Goal: Navigation & Orientation: Find specific page/section

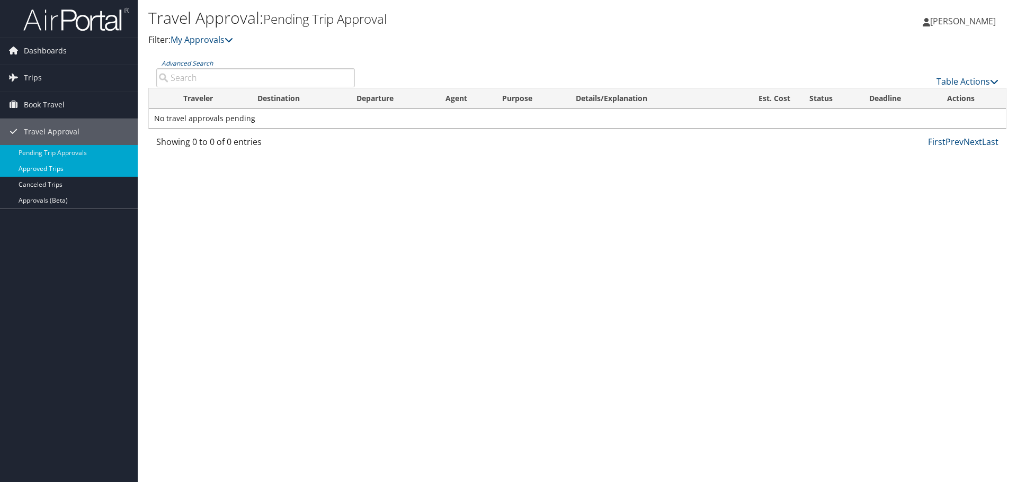
click at [40, 169] on link "Approved Trips" at bounding box center [69, 169] width 138 height 16
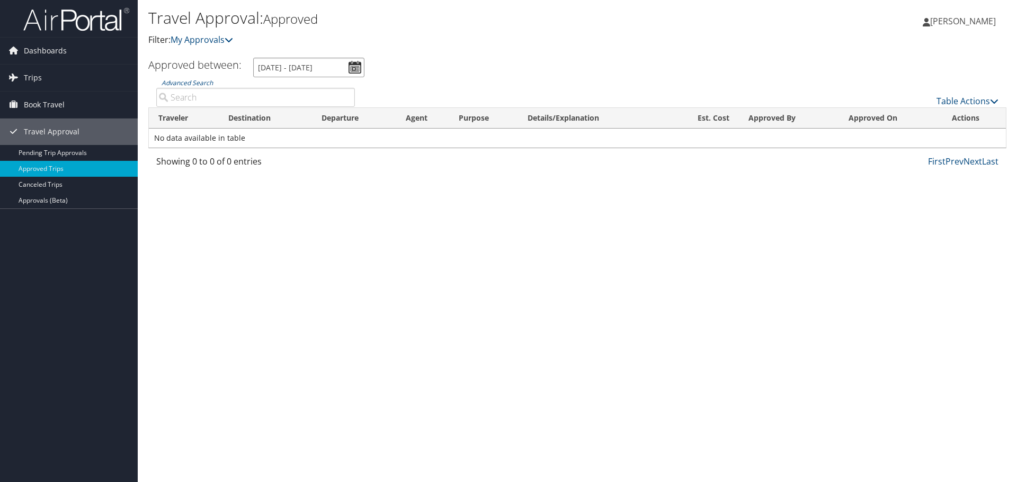
click at [353, 70] on input "[DATE] - [DATE]" at bounding box center [308, 68] width 111 height 20
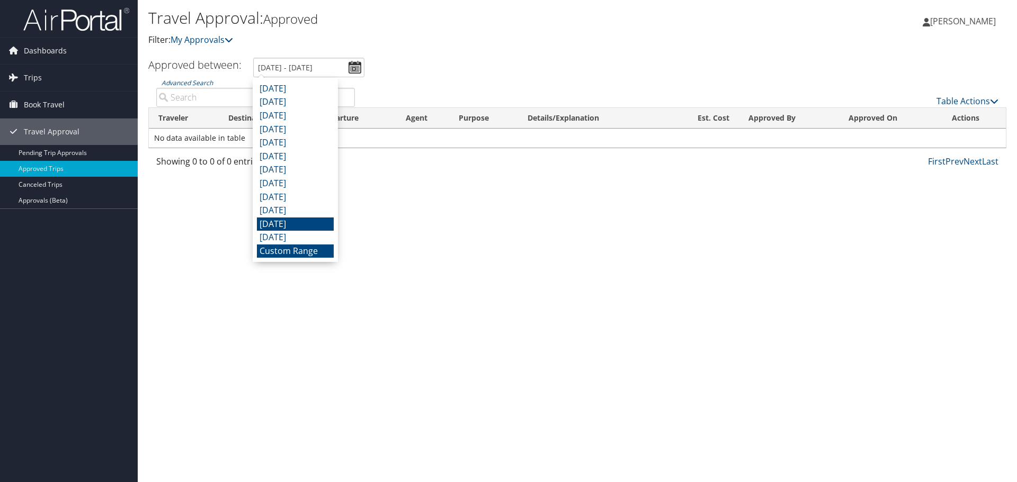
click at [305, 225] on li "[DATE]" at bounding box center [295, 225] width 77 height 14
type input "[DATE] - [DATE]"
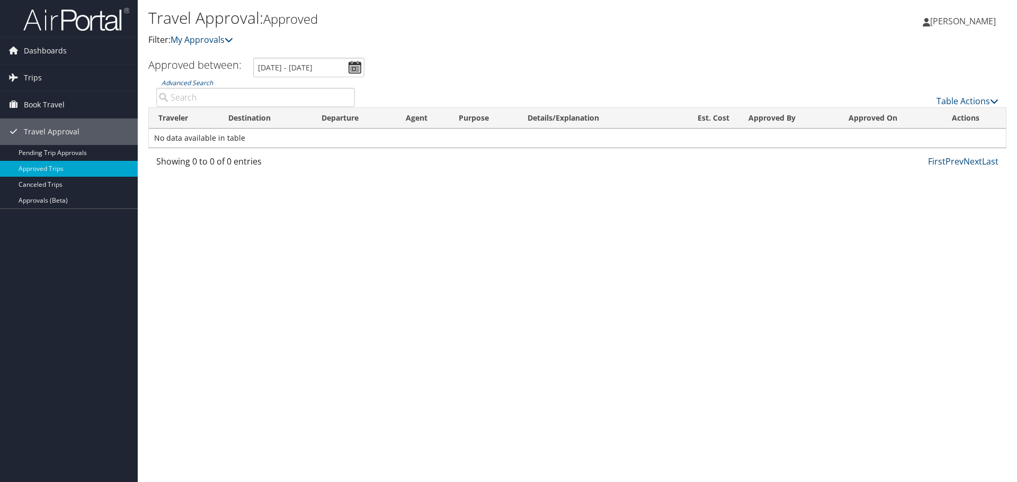
click at [360, 228] on div "Travel Approval: Approved Filter: My Approvals [PERSON_NAME] Arda [PERSON_NAME]…" at bounding box center [577, 241] width 879 height 482
click at [61, 151] on link "Pending Trip Approvals" at bounding box center [69, 153] width 138 height 16
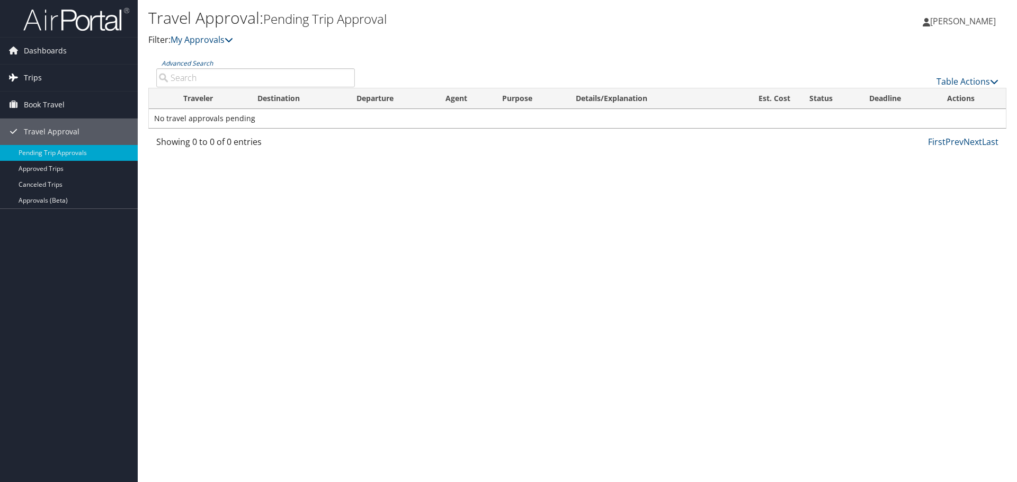
click at [38, 75] on span "Trips" at bounding box center [33, 78] width 18 height 26
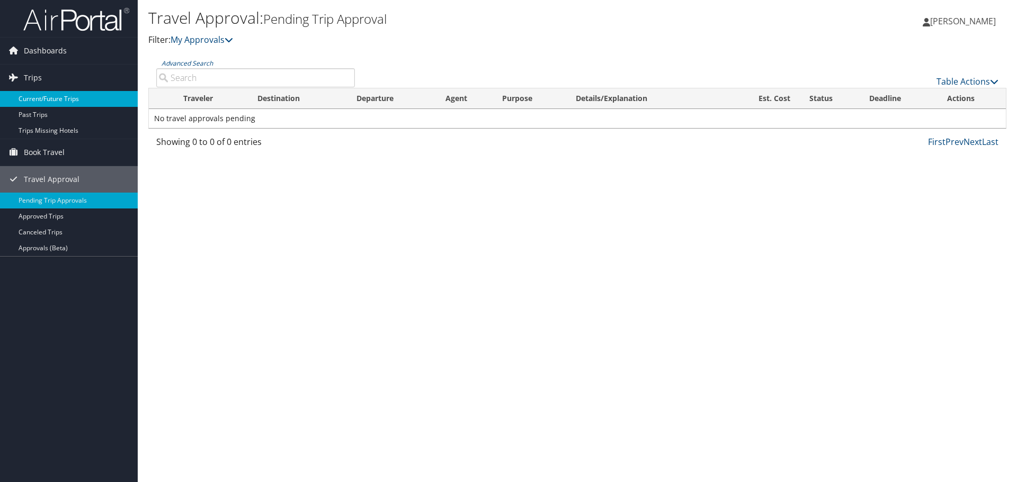
click at [36, 102] on link "Current/Future Trips" at bounding box center [69, 99] width 138 height 16
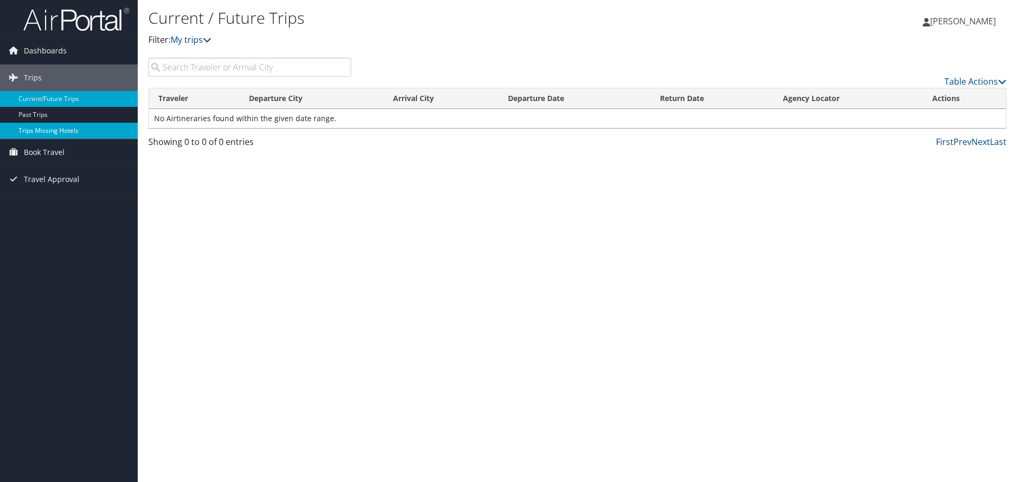
click at [35, 128] on link "Trips Missing Hotels" at bounding box center [69, 131] width 138 height 16
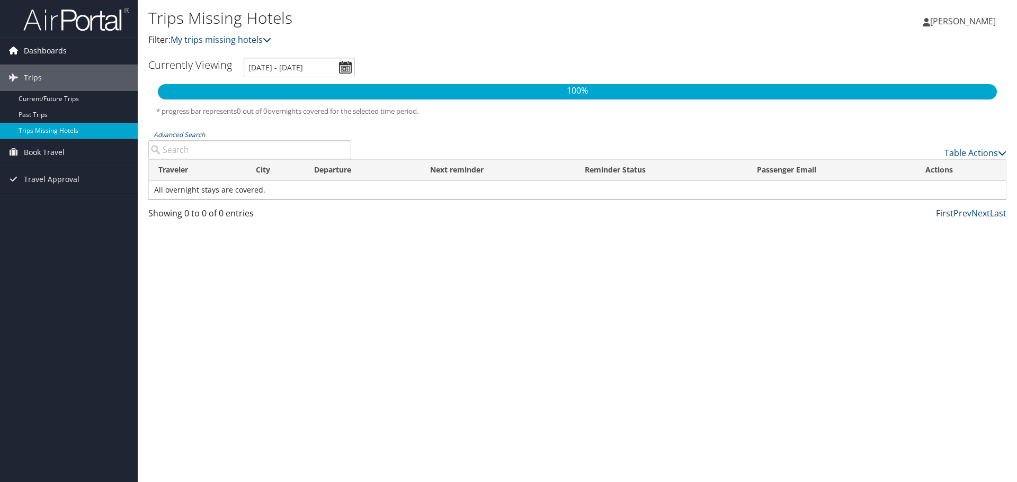
click at [69, 51] on link "Dashboards" at bounding box center [69, 51] width 138 height 26
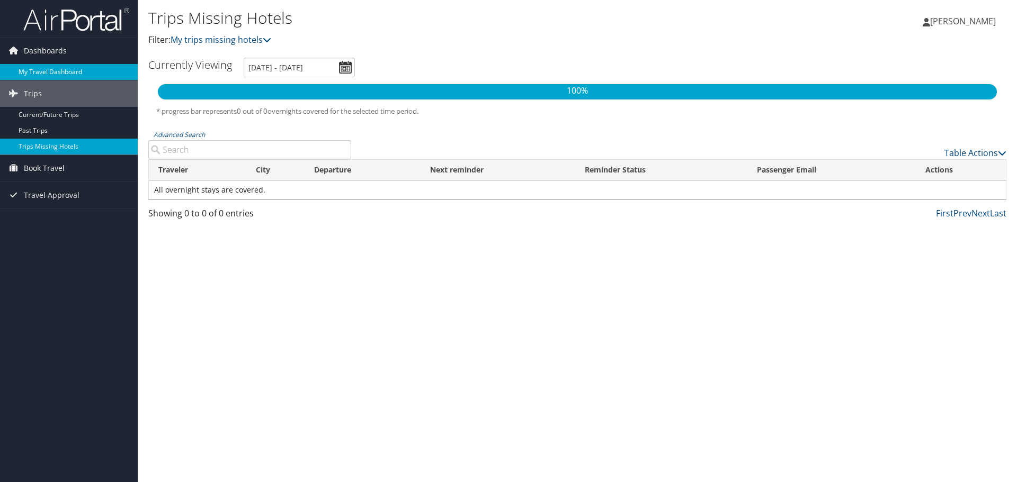
click at [48, 67] on link "My Travel Dashboard" at bounding box center [69, 72] width 138 height 16
